Goal: Task Accomplishment & Management: Manage account settings

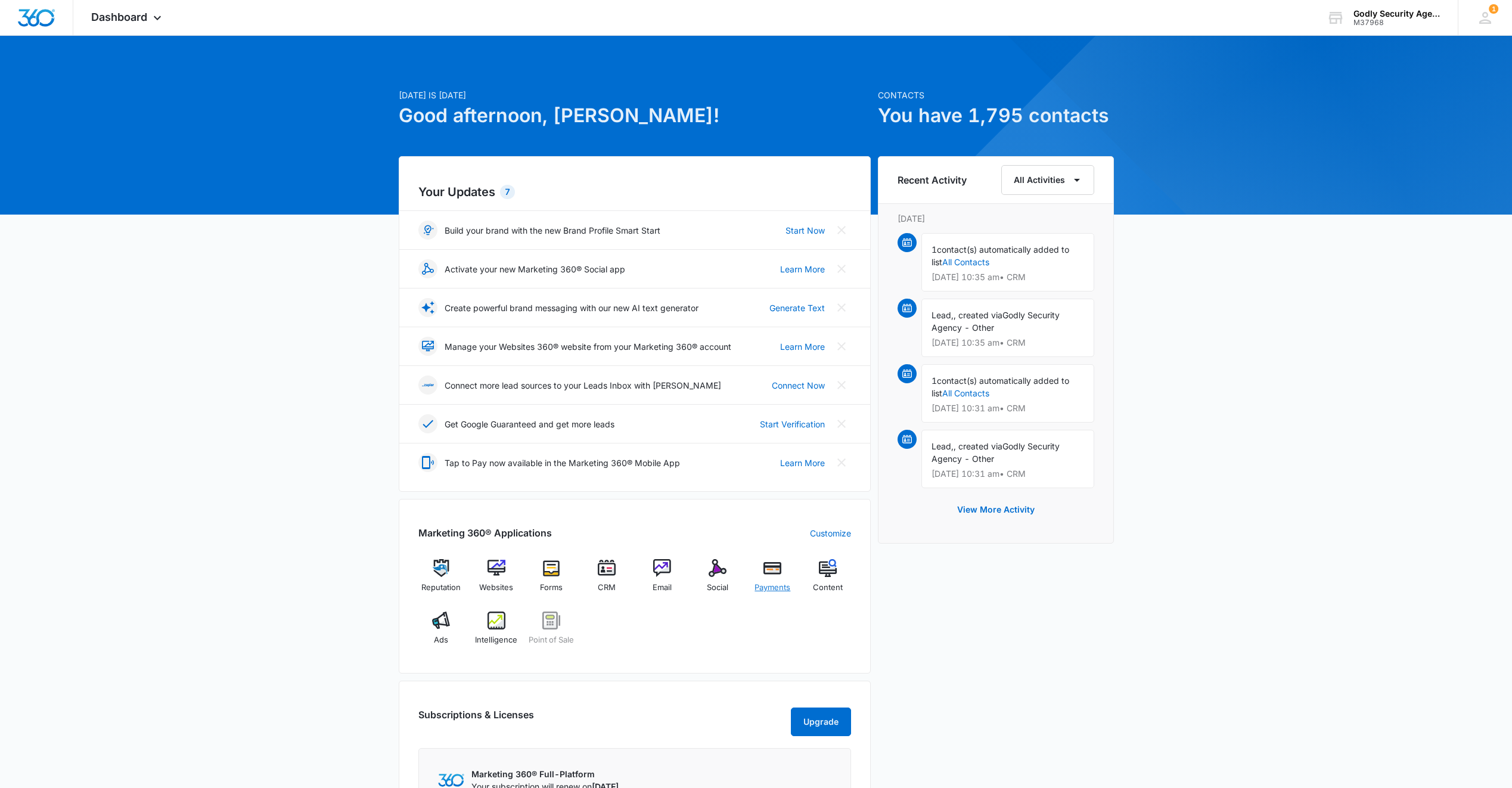
click at [767, 566] on img at bounding box center [772, 568] width 17 height 17
click at [771, 580] on div "Payments" at bounding box center [772, 580] width 45 height 43
